Goal: Find specific page/section: Find specific page/section

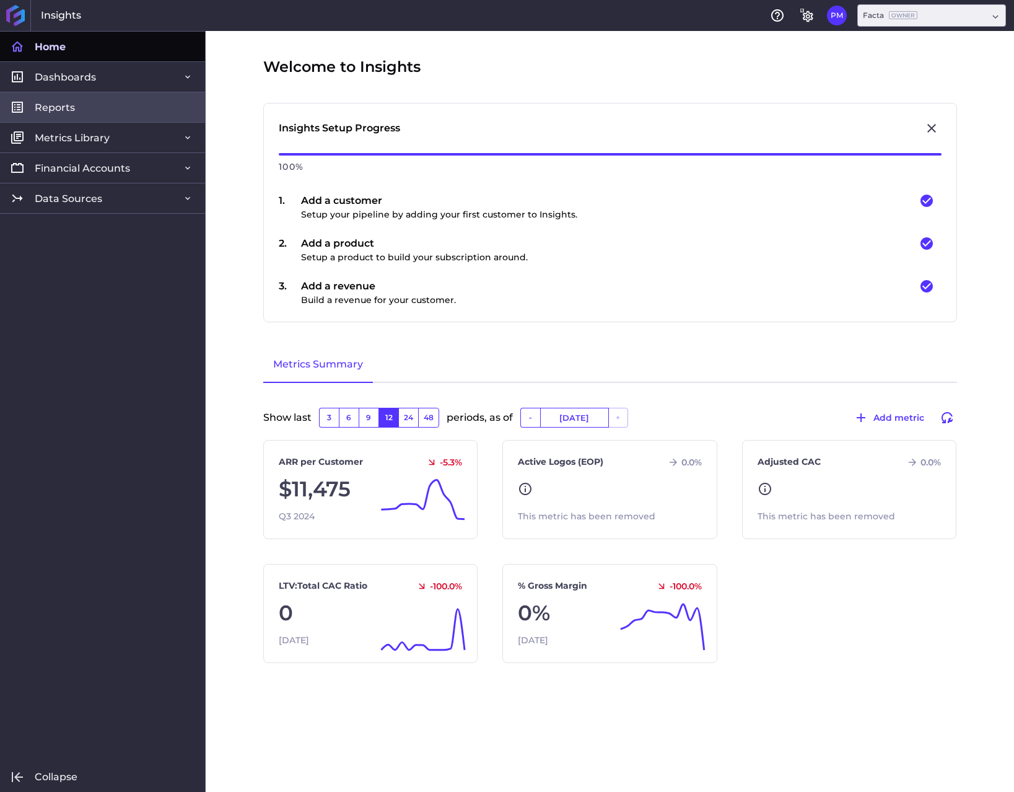
click at [69, 110] on span "Reports" at bounding box center [55, 107] width 40 height 13
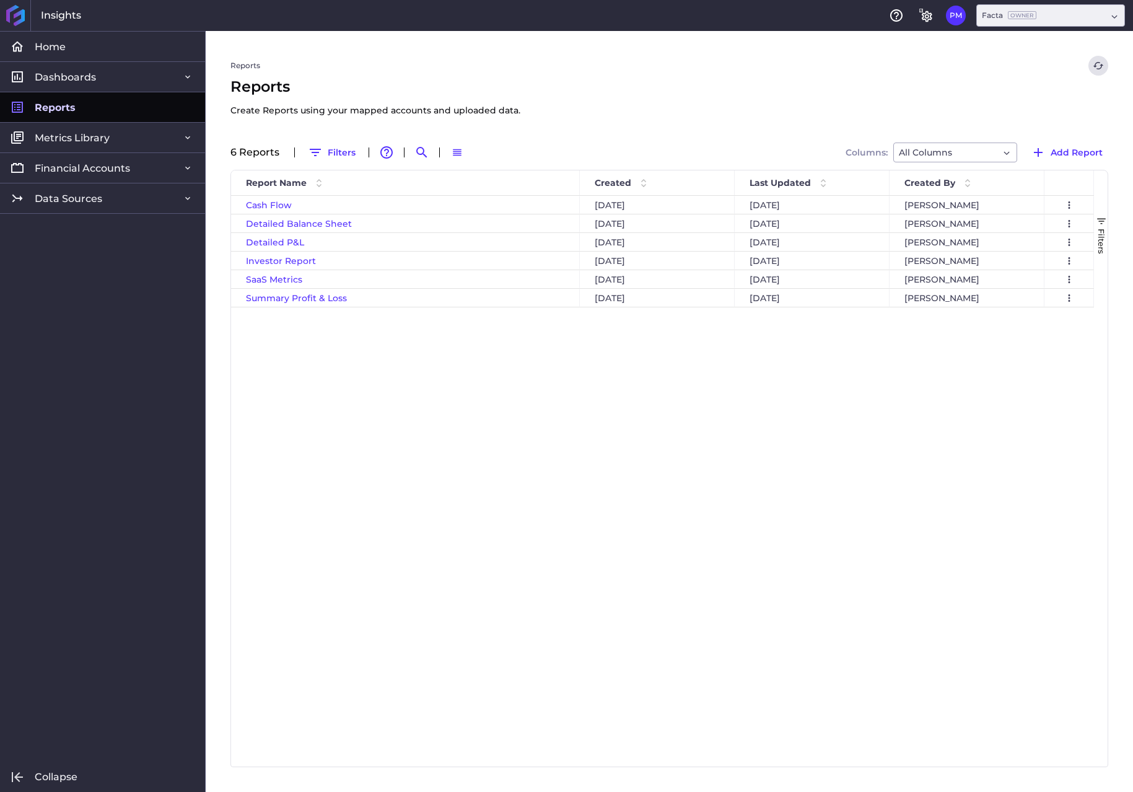
click at [491, 432] on div "Cash Flow [DATE] [DATE] [PERSON_NAME] Preview Report Duplicate Report... Downlo…" at bounding box center [662, 481] width 863 height 571
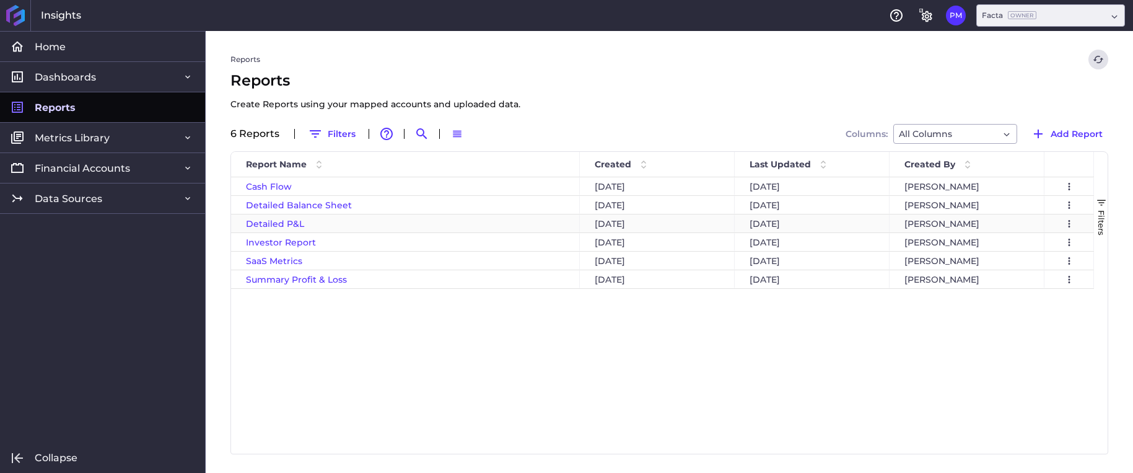
click at [280, 224] on span "Detailed P&L" at bounding box center [275, 223] width 58 height 11
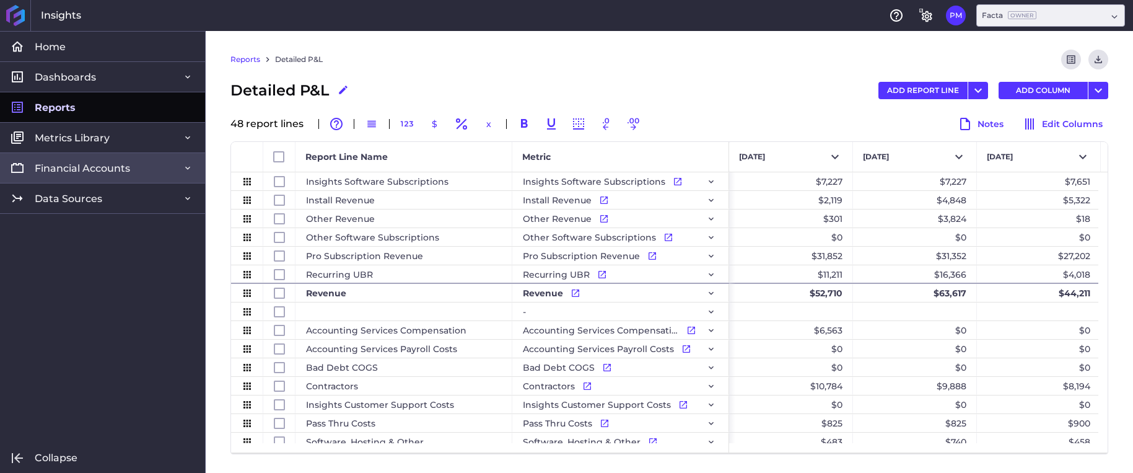
click at [108, 172] on span "Financial Accounts" at bounding box center [82, 168] width 95 height 13
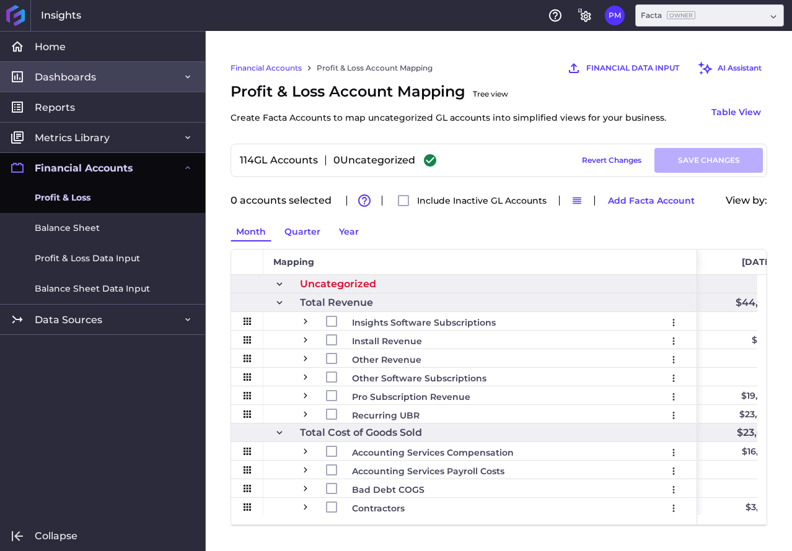
click at [90, 81] on span "Dashboards" at bounding box center [65, 77] width 61 height 13
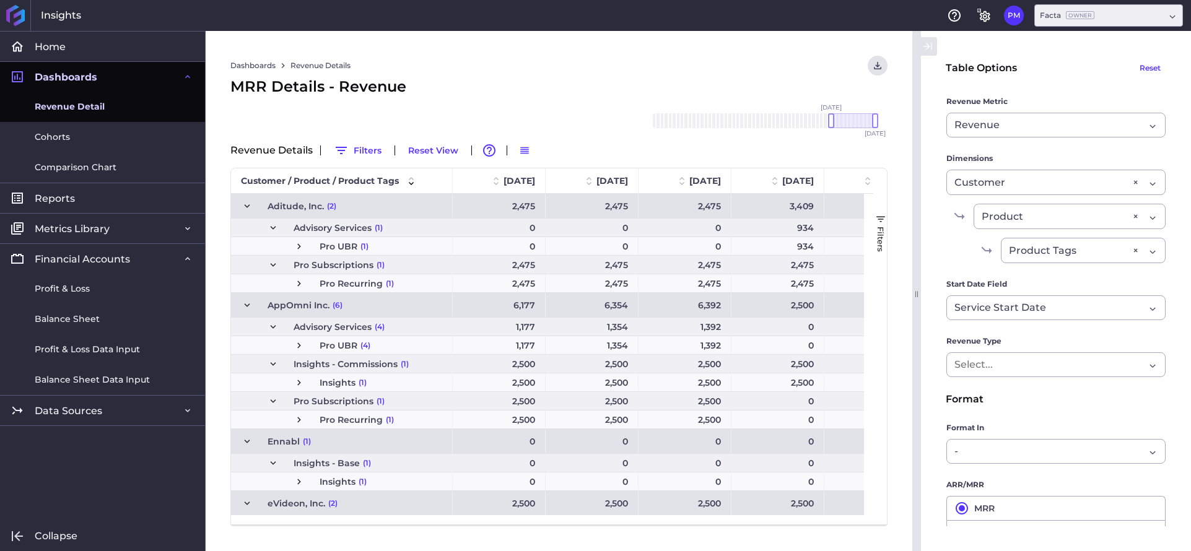
click at [249, 201] on span "Press SPACE to select this row." at bounding box center [247, 206] width 11 height 11
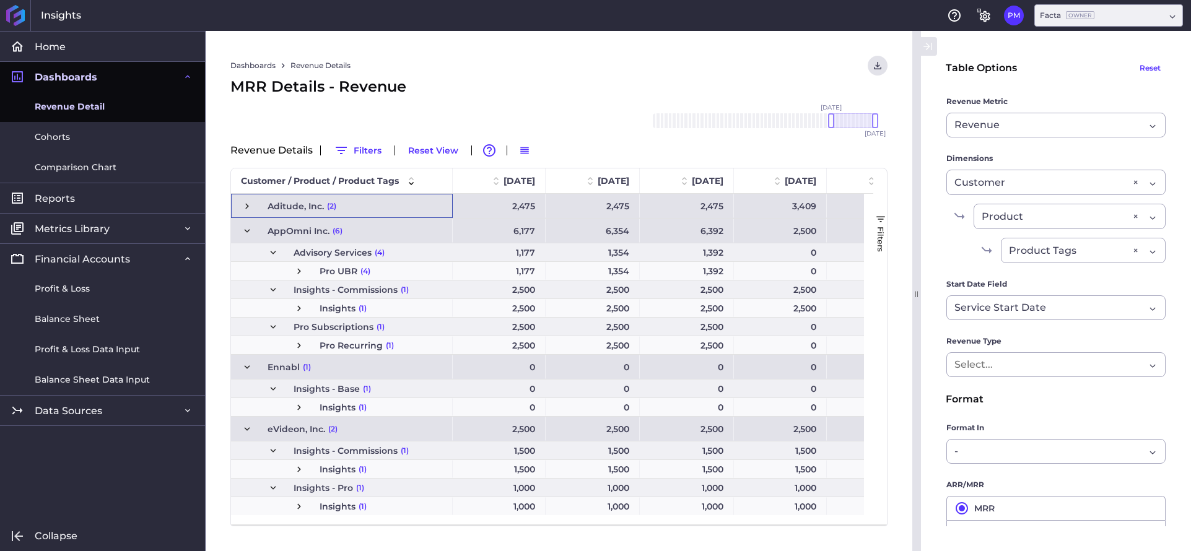
click at [247, 208] on span "Press SPACE to select this row." at bounding box center [247, 206] width 11 height 11
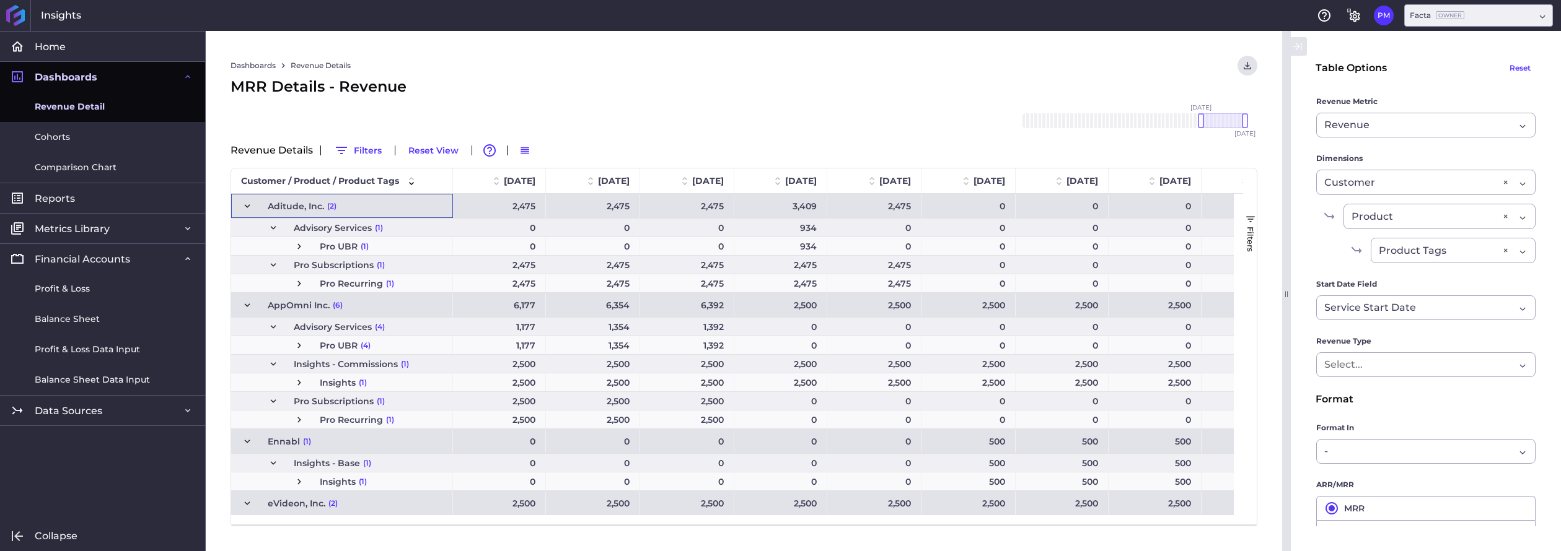
click at [270, 265] on span "Press SPACE to select this row." at bounding box center [273, 265] width 11 height 11
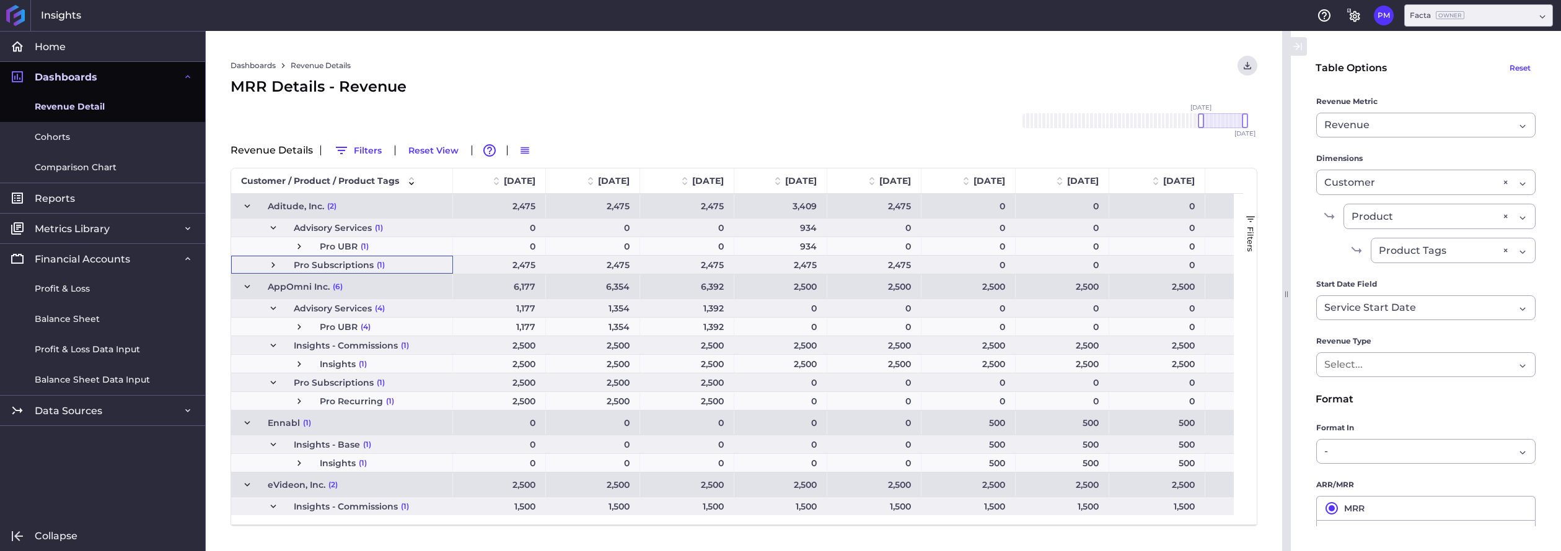
click at [271, 266] on span "Press SPACE to select this row." at bounding box center [273, 265] width 11 height 11
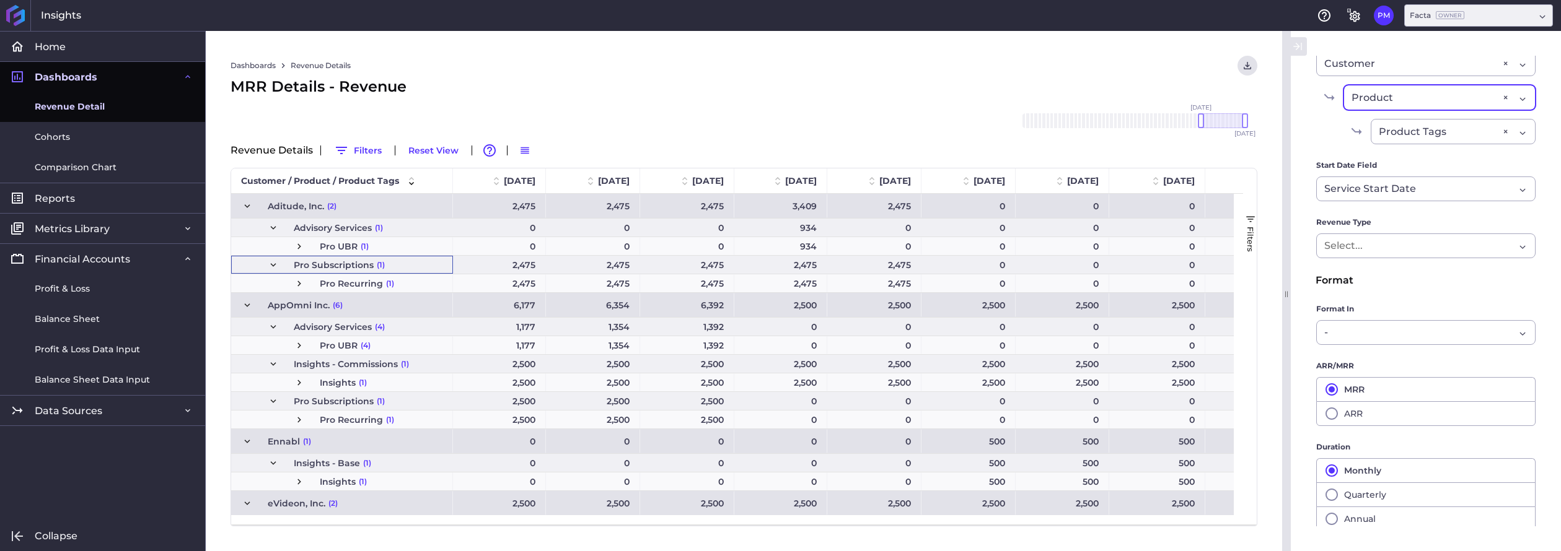
scroll to position [124, 0]
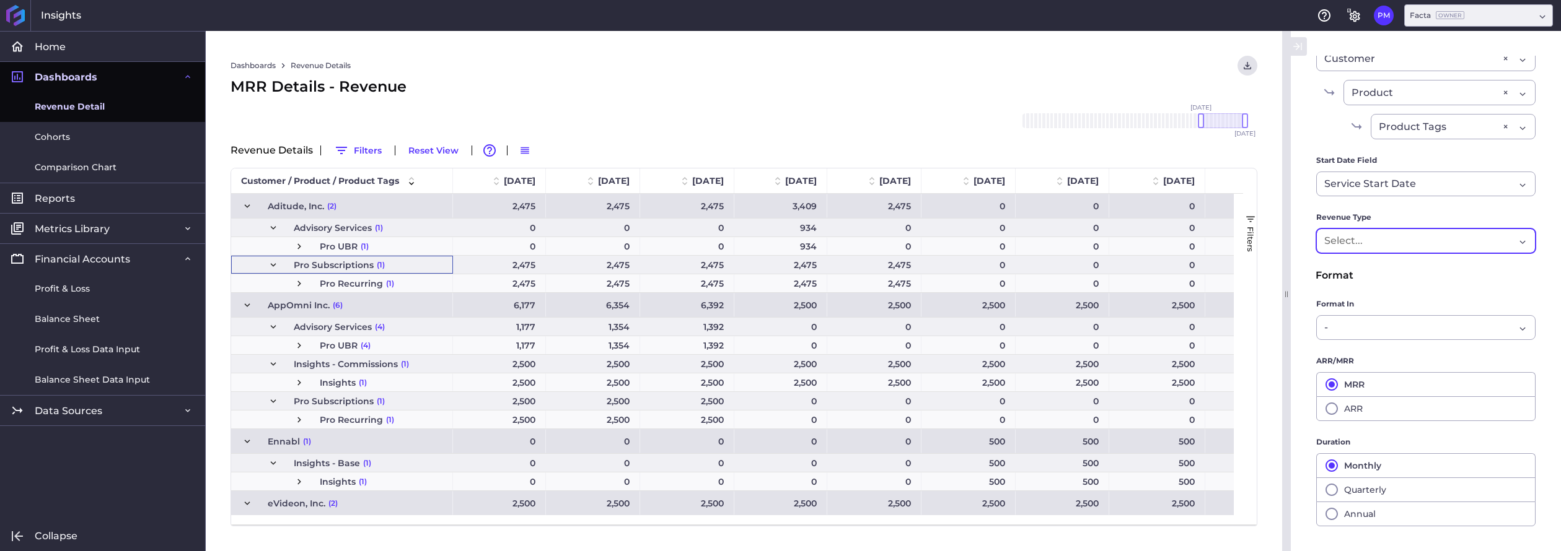
click at [1133, 245] on div "Dropdown select" at bounding box center [1419, 241] width 190 height 15
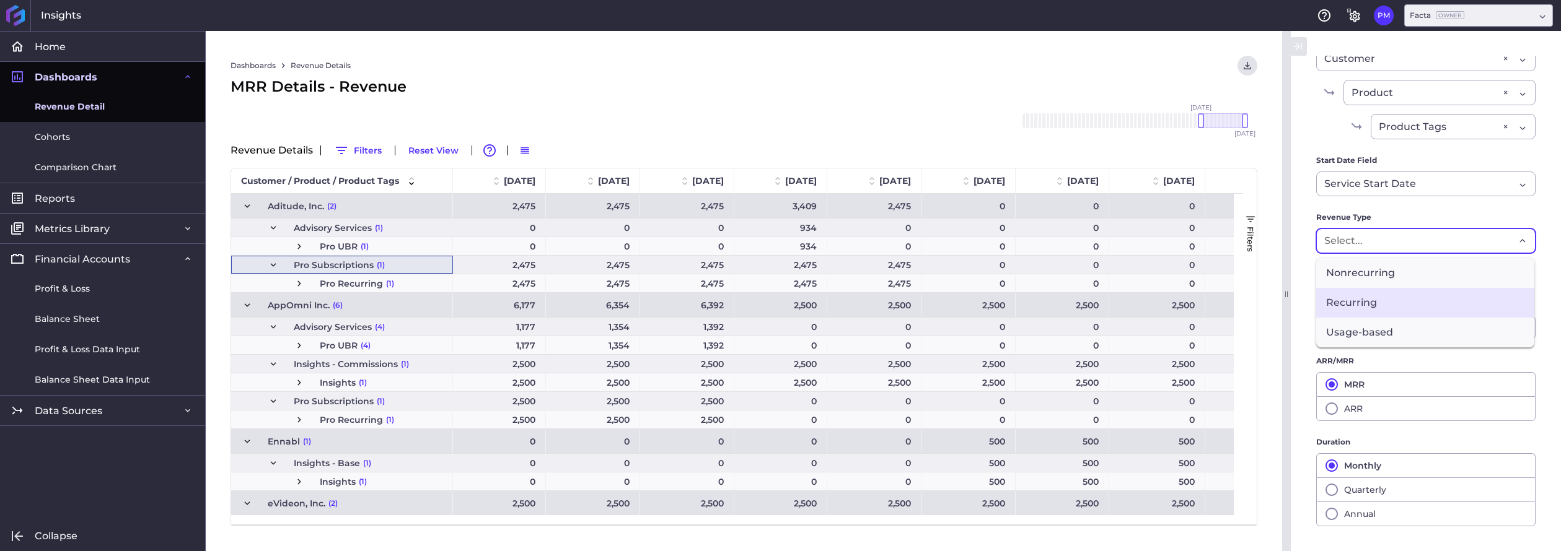
click at [1133, 289] on span "Recurring" at bounding box center [1425, 303] width 218 height 30
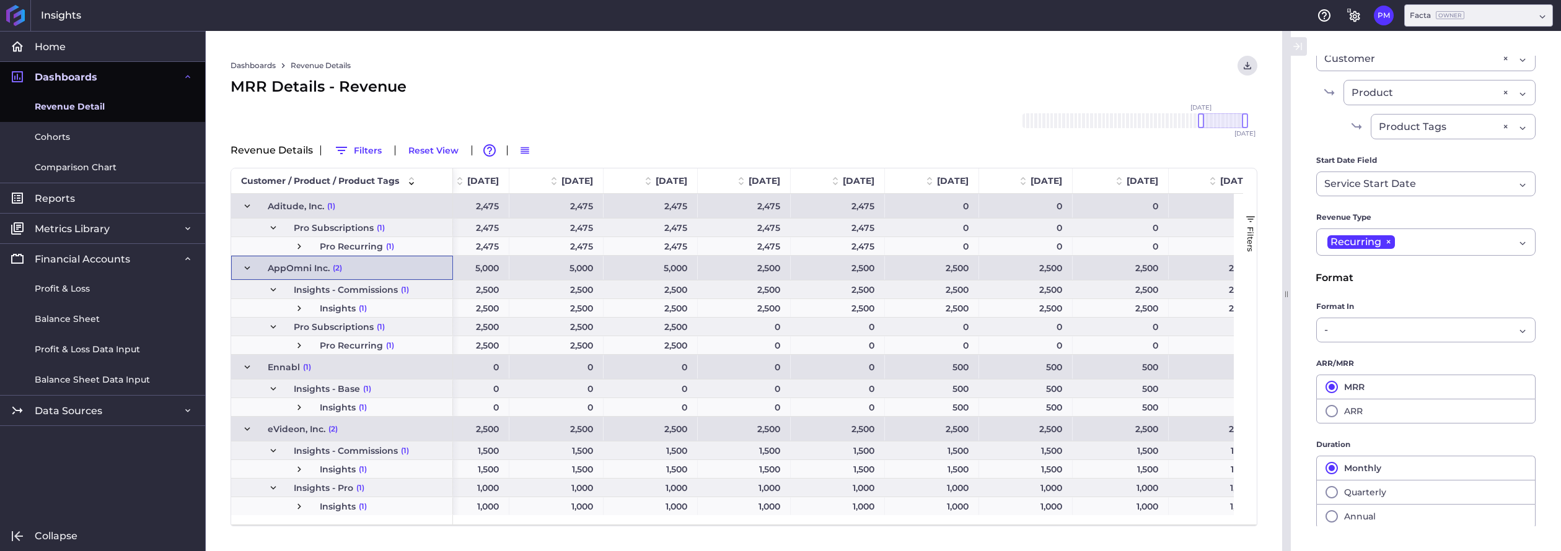
scroll to position [0, 0]
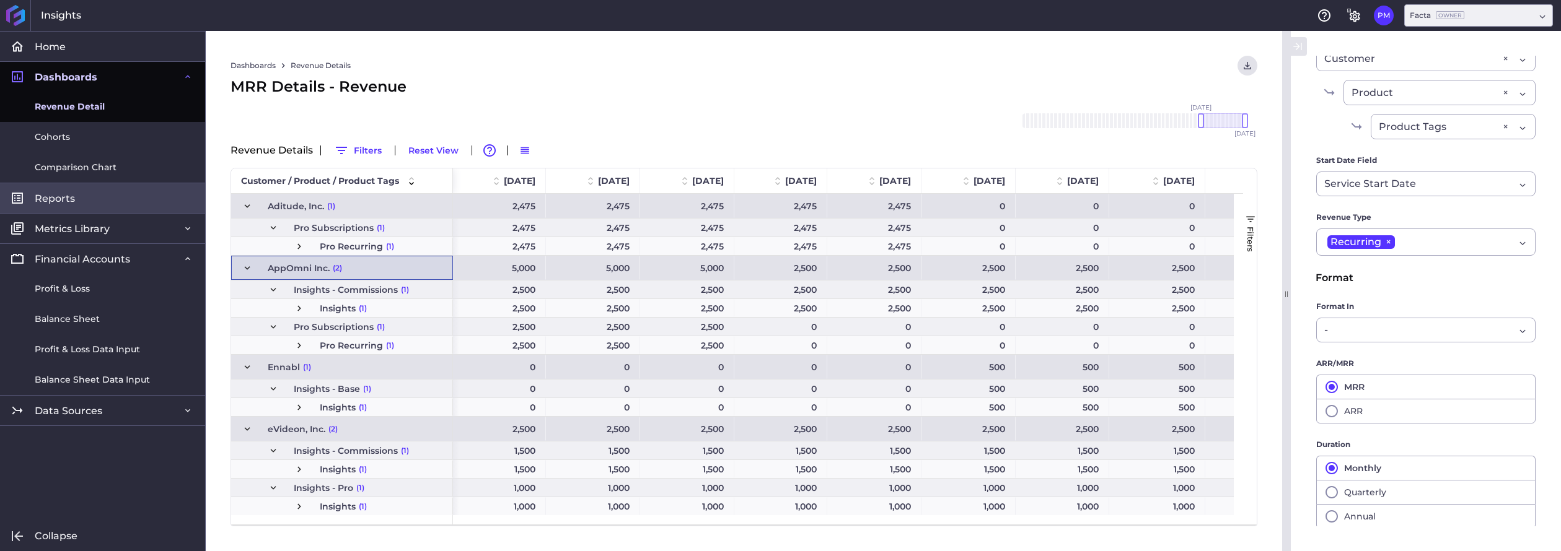
click at [72, 206] on link "Reports" at bounding box center [102, 198] width 205 height 30
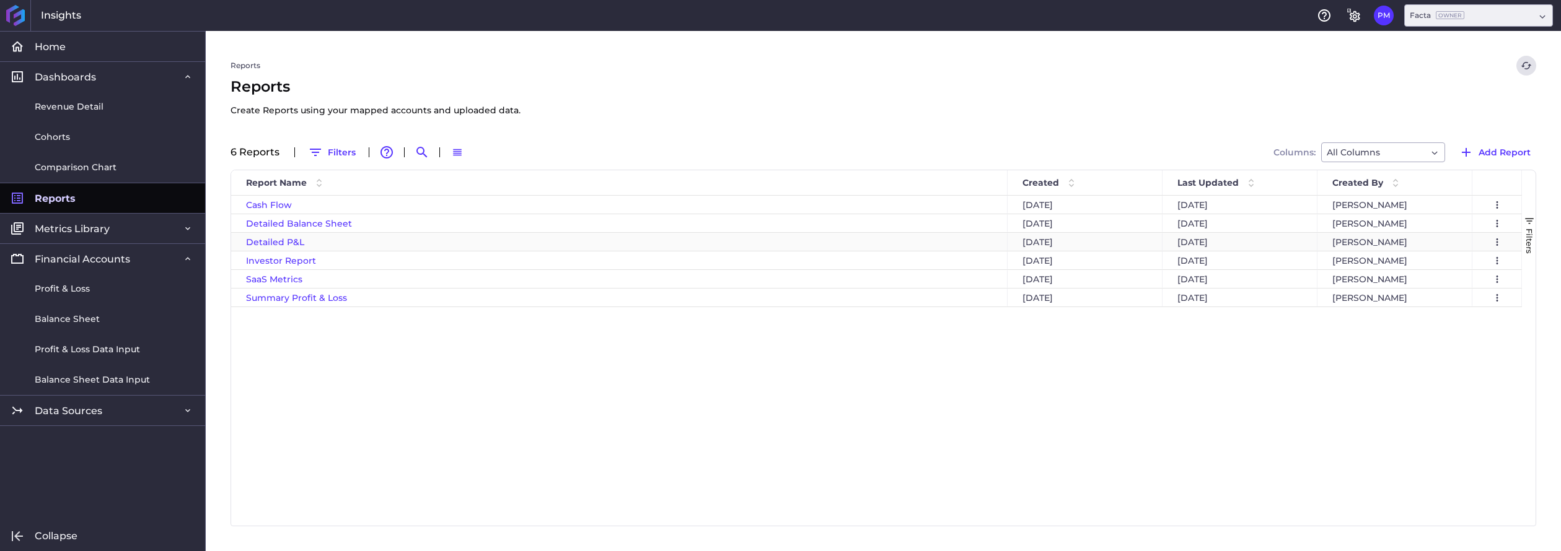
click at [273, 240] on span "Detailed P&L" at bounding box center [275, 242] width 58 height 11
